Goal: Task Accomplishment & Management: Use online tool/utility

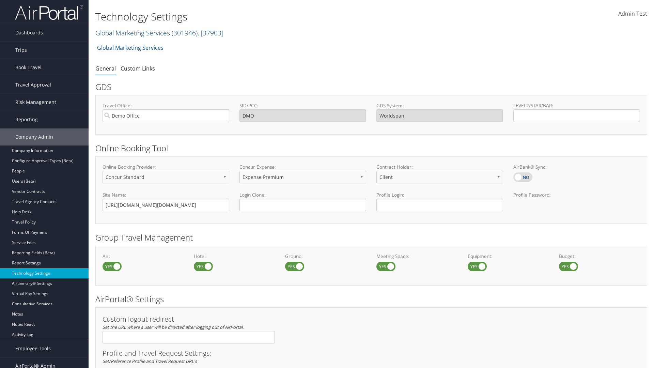
click at [132, 33] on link "Global Marketing Services ( 301946 ) , [ 37903 ]" at bounding box center [159, 32] width 128 height 9
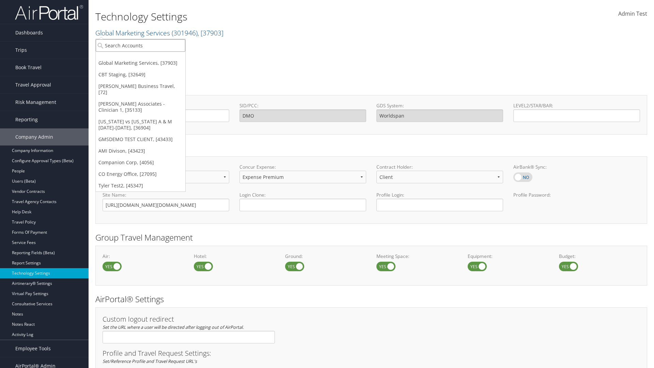
click at [140, 45] on input "search" at bounding box center [141, 45] width 90 height 13
type input "CBTSTG"
click at [140, 58] on div "CBT Staging (CBTSTG), [32649]" at bounding box center [140, 58] width 97 height 6
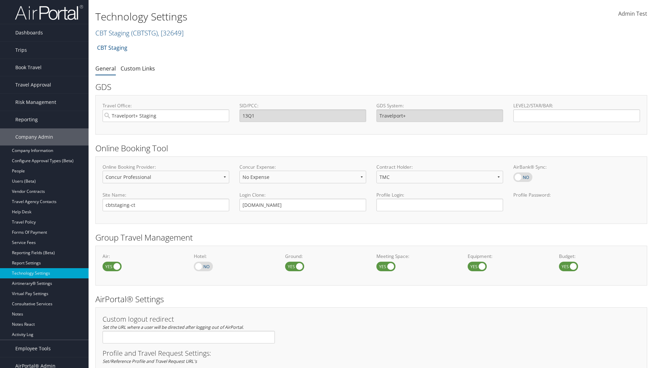
select select "2"
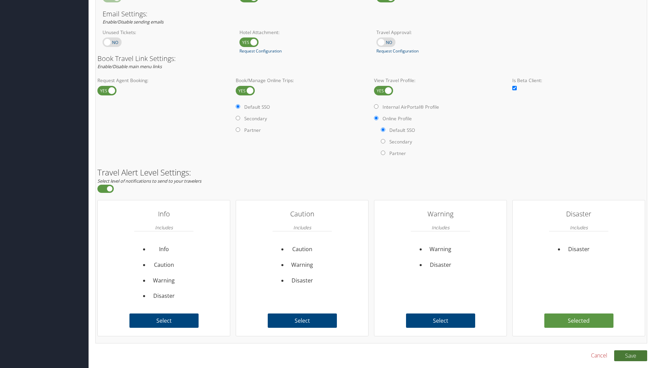
click at [630, 355] on button "Save" at bounding box center [630, 355] width 33 height 11
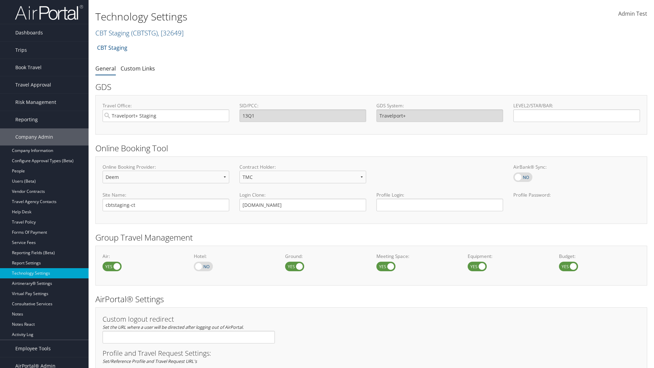
scroll to position [417, 0]
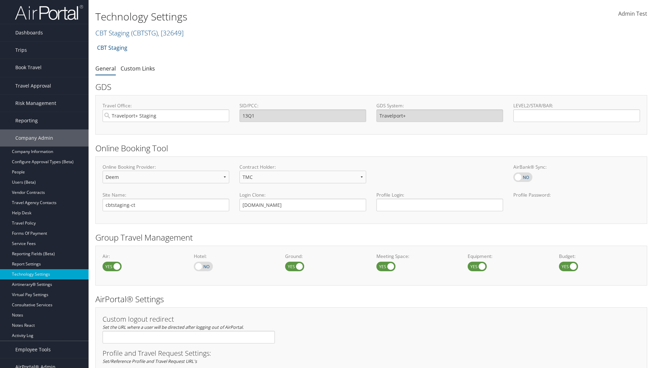
click at [44, 96] on link "Book/Manage Online Trips" at bounding box center [44, 101] width 89 height 10
